Goal: Task Accomplishment & Management: Use online tool/utility

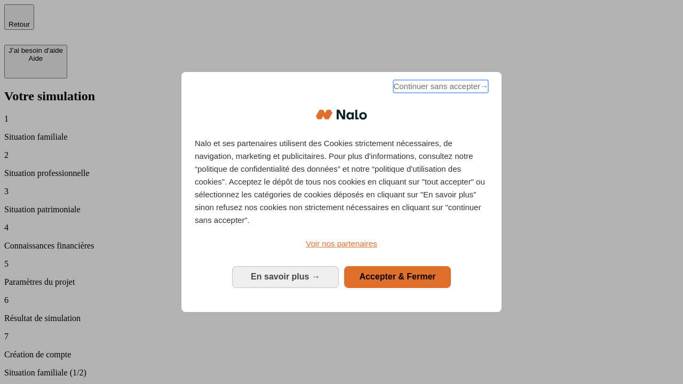
click at [440, 88] on span "Continuer sans accepter →" at bounding box center [440, 86] width 95 height 13
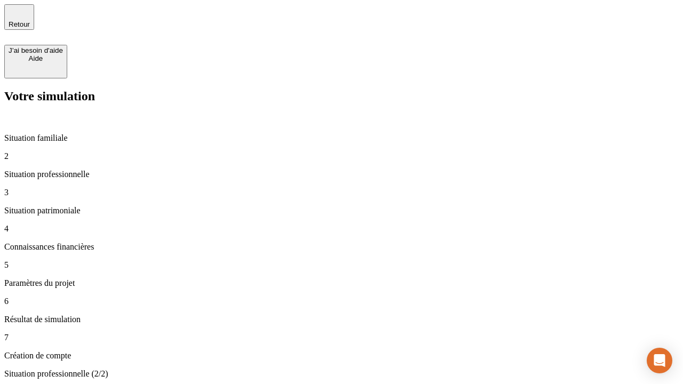
type input "30 000"
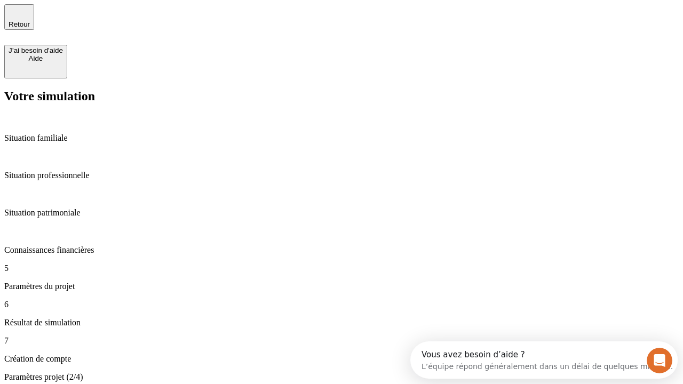
type input "25"
type input "64"
type input "1 000"
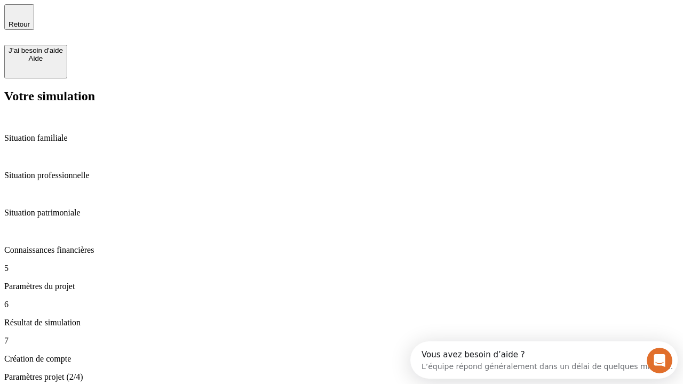
type input "640"
